Goal: Go to known website: Access a specific website the user already knows

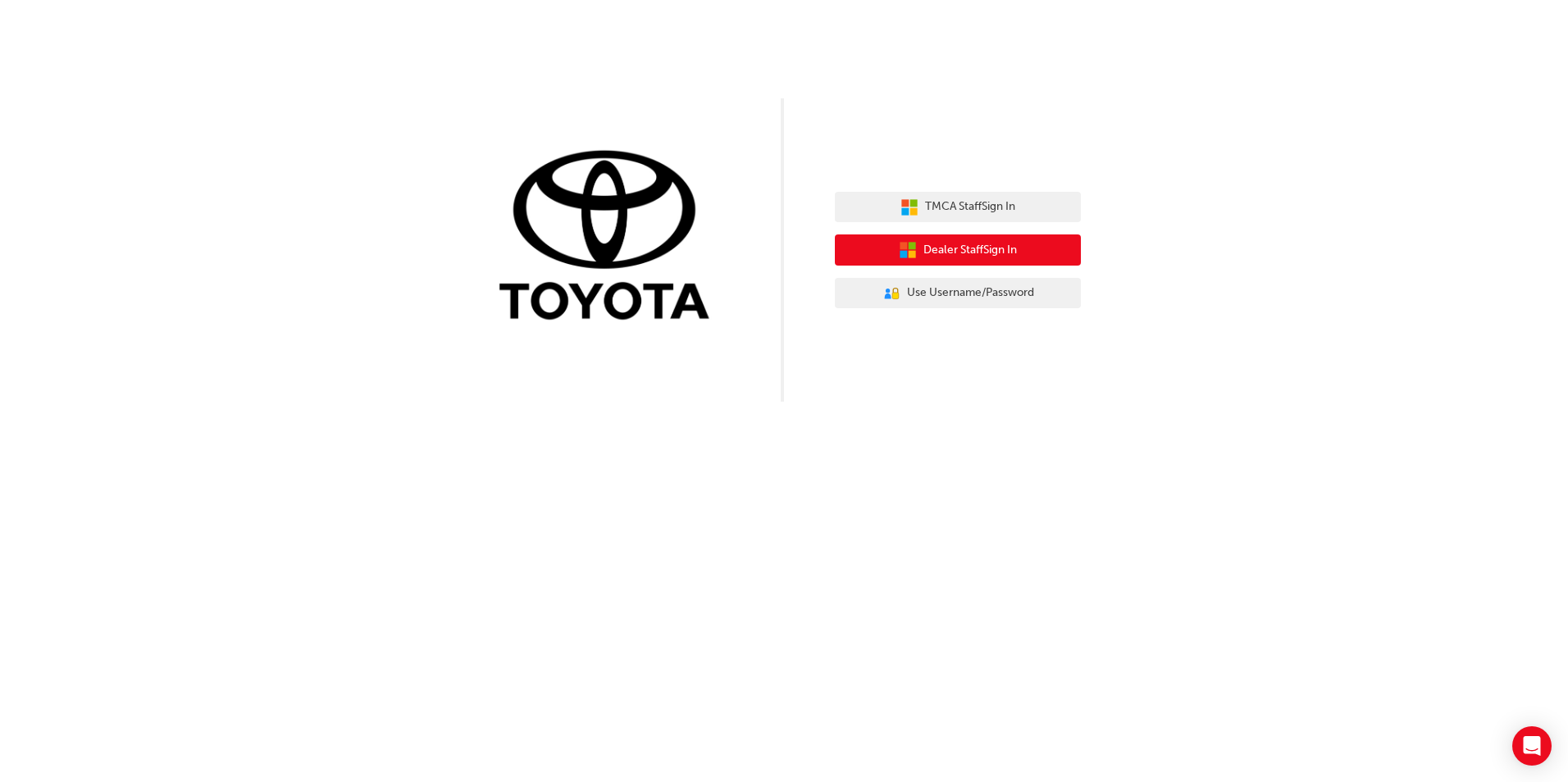
click at [1007, 257] on span "Dealer Staff Sign In" at bounding box center [969, 249] width 94 height 19
